Goal: Task Accomplishment & Management: Use online tool/utility

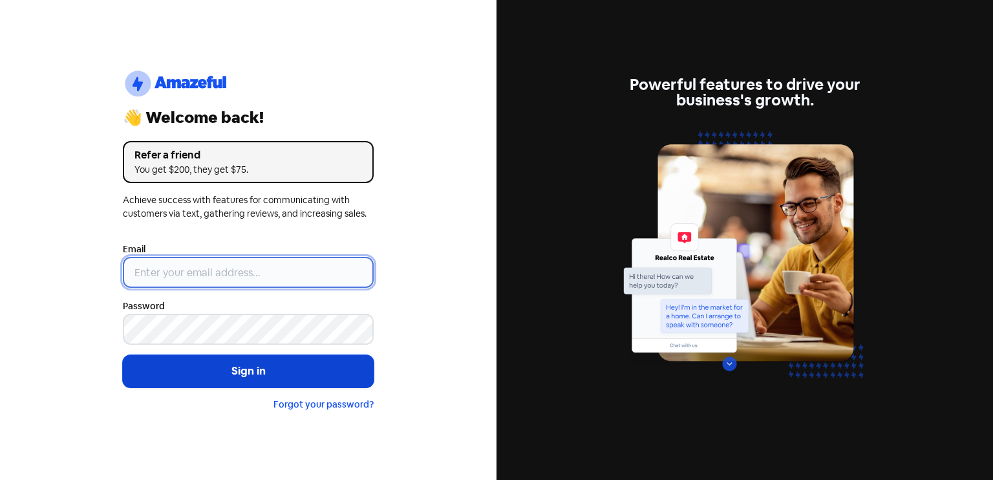
type input "[EMAIL_ADDRESS][DOMAIN_NAME]"
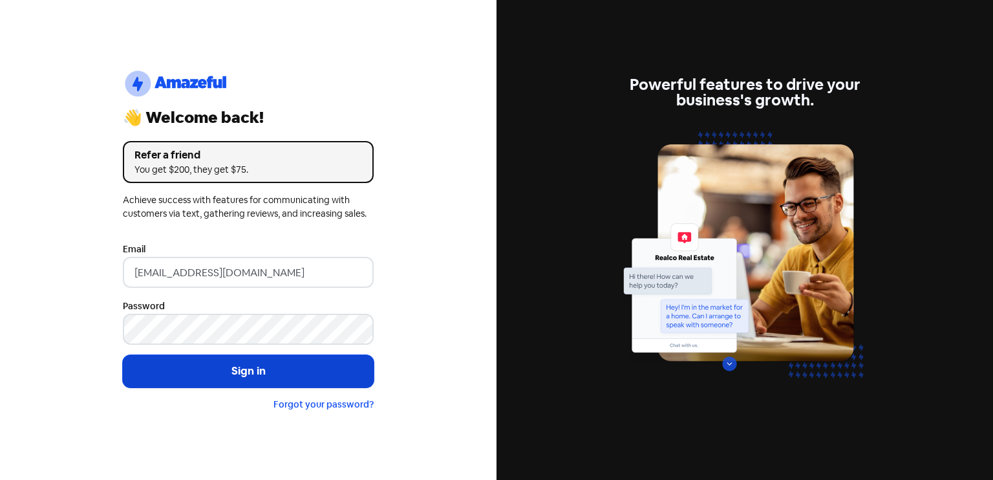
click at [244, 376] on button "Sign in" at bounding box center [248, 371] width 251 height 32
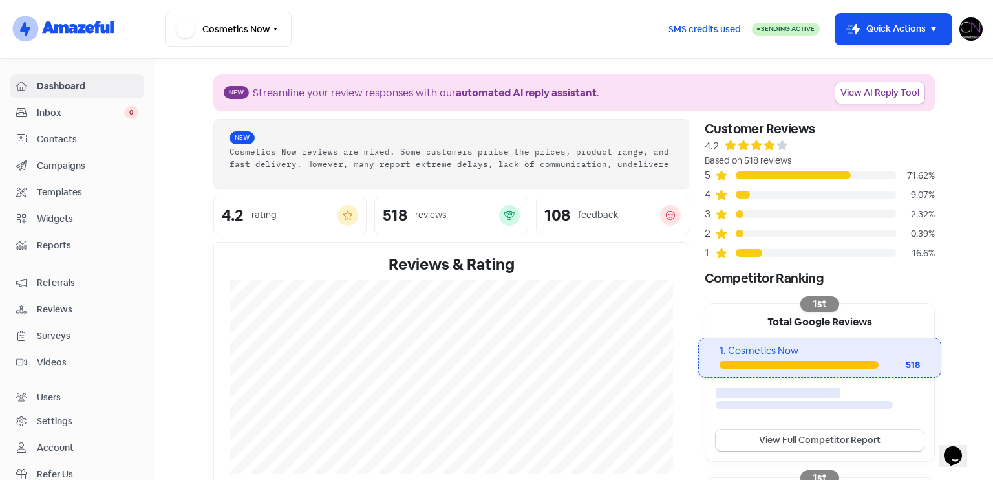
click at [62, 313] on span "Reviews" at bounding box center [87, 310] width 101 height 14
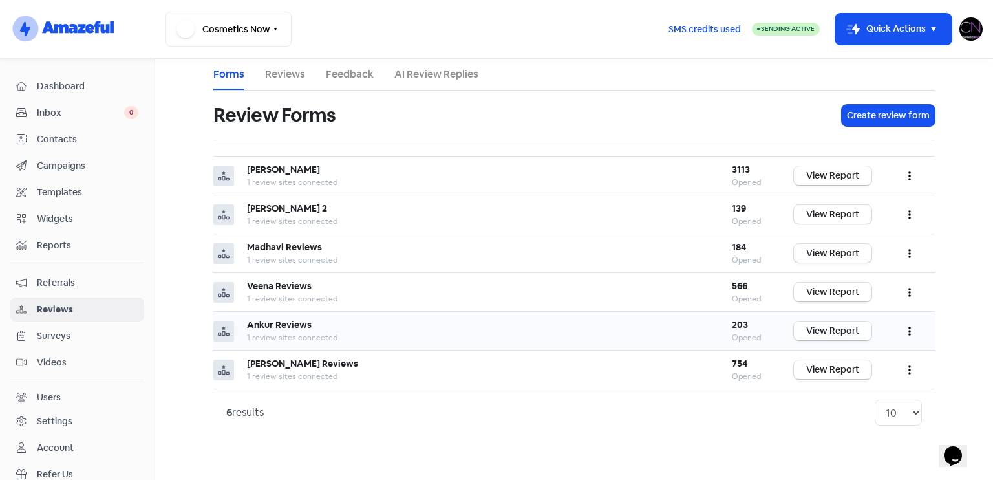
click at [855, 329] on link "View Report" at bounding box center [833, 330] width 78 height 19
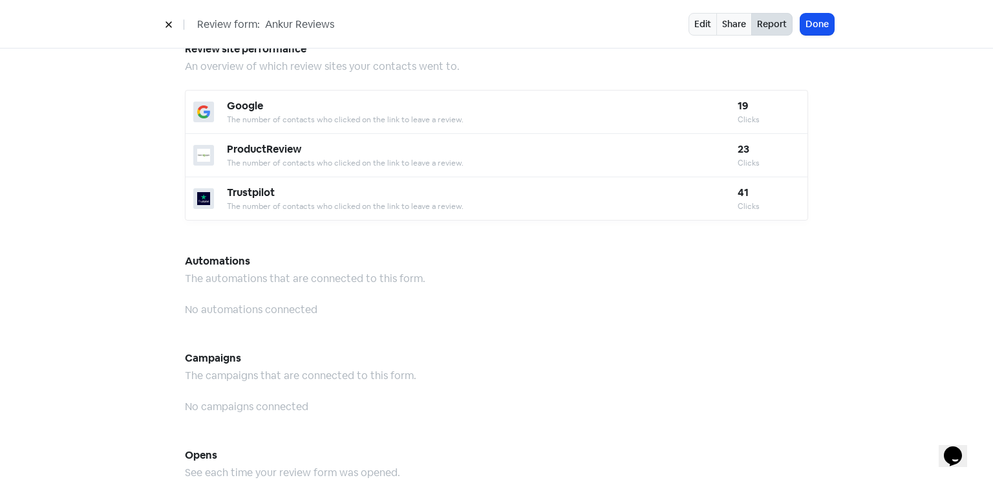
scroll to position [1132, 0]
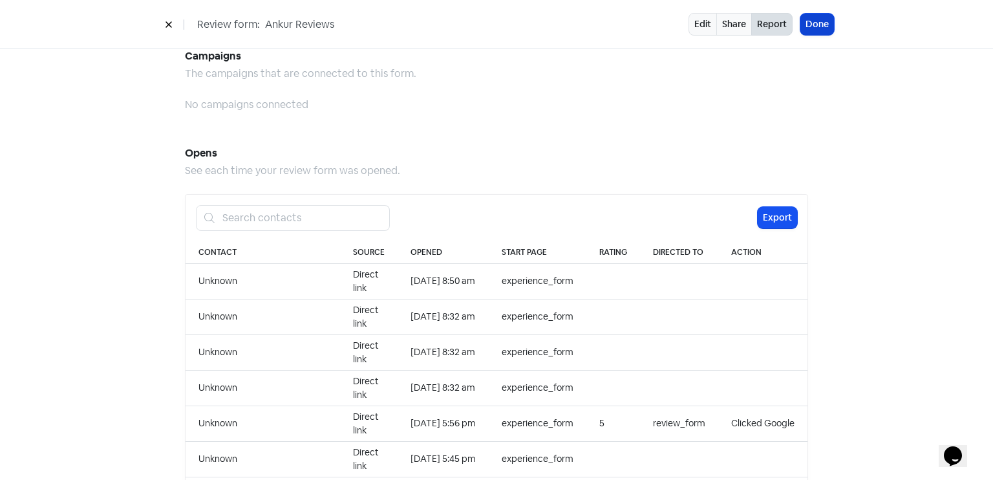
click at [830, 25] on button "Done" at bounding box center [817, 24] width 34 height 21
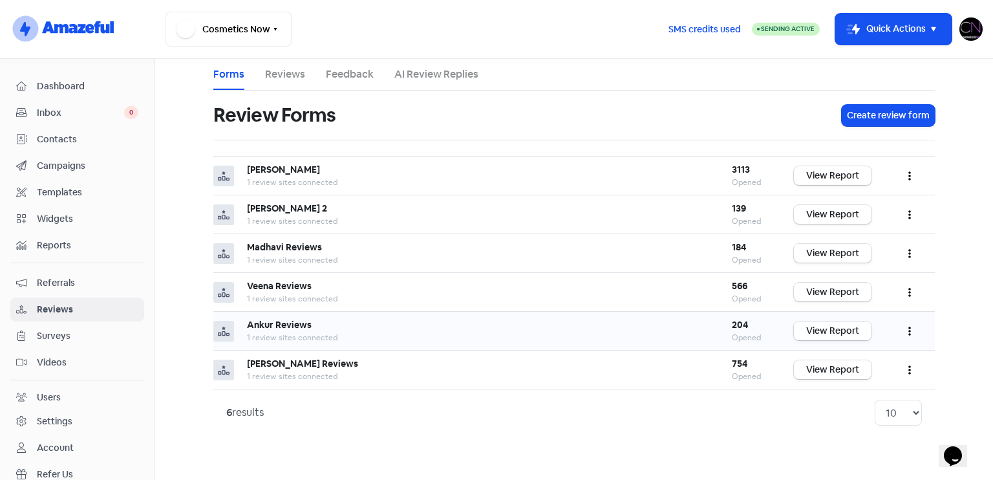
click at [843, 333] on link "View Report" at bounding box center [833, 330] width 78 height 19
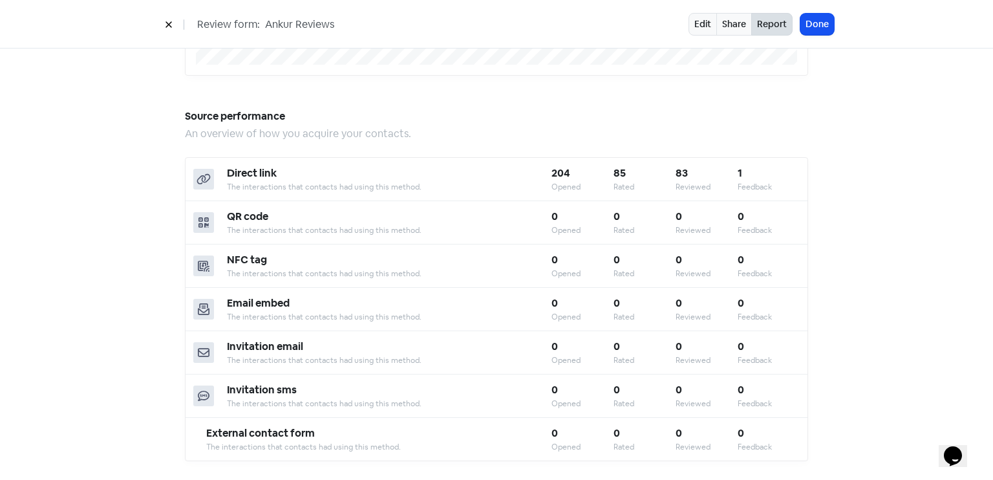
scroll to position [1132, 0]
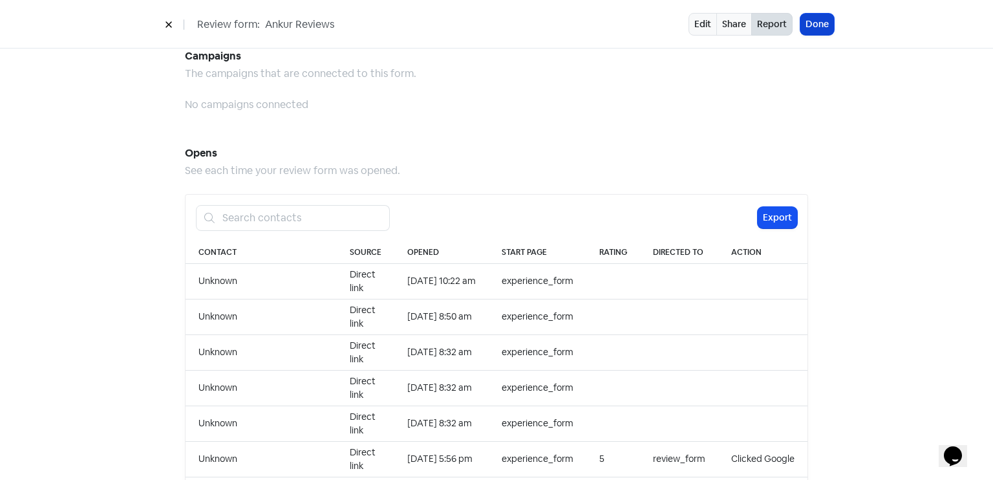
click at [807, 23] on button "Done" at bounding box center [817, 24] width 34 height 21
